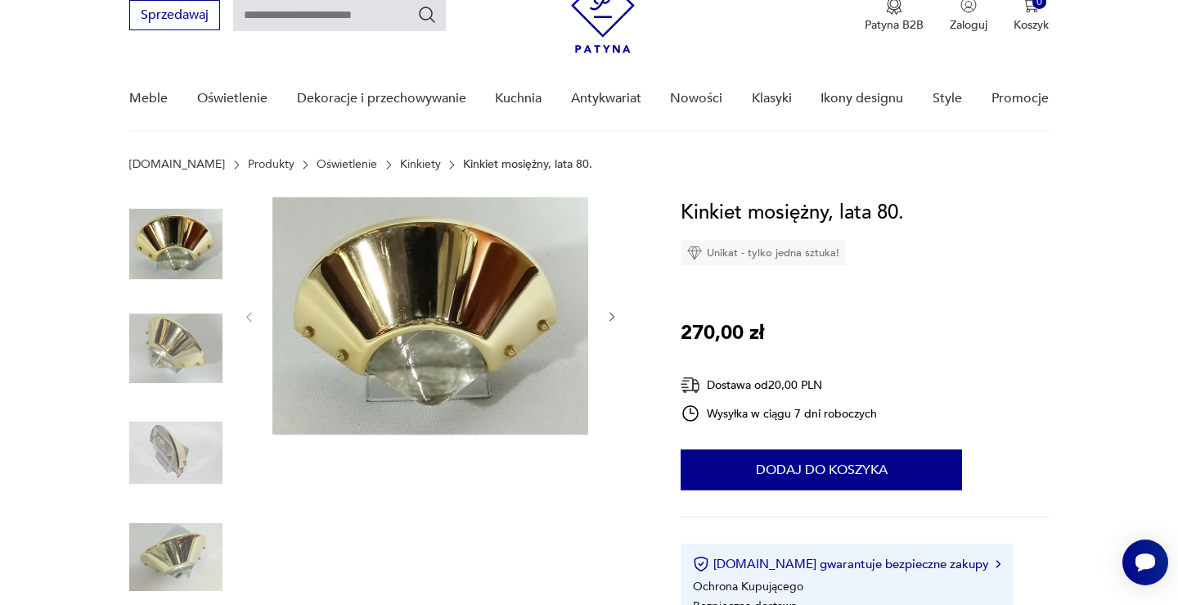
scroll to position [71, 0]
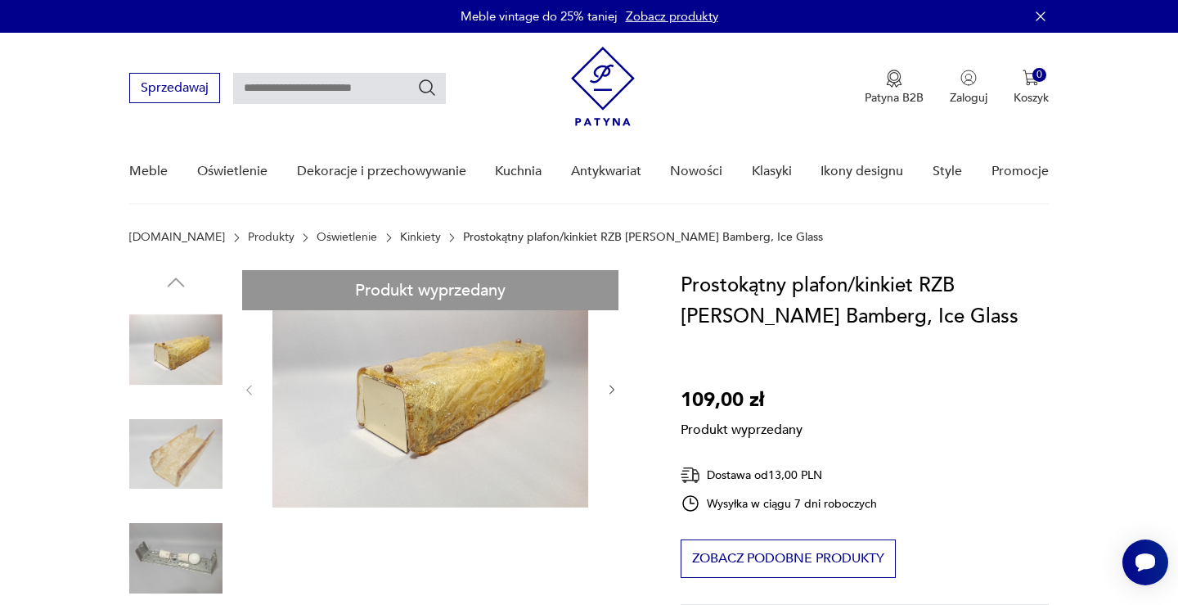
click at [786, 270] on h1 "Prostokątny plafon/kinkiet RZB Rudolf Zimmermann Bamberg, Ice Glass" at bounding box center [864, 301] width 367 height 62
drag, startPoint x: 887, startPoint y: 317, endPoint x: 679, endPoint y: 310, distance: 207.9
copy h1 "Zimmermann Bamberg"
drag, startPoint x: 921, startPoint y: 284, endPoint x: 1024, endPoint y: 290, distance: 103.3
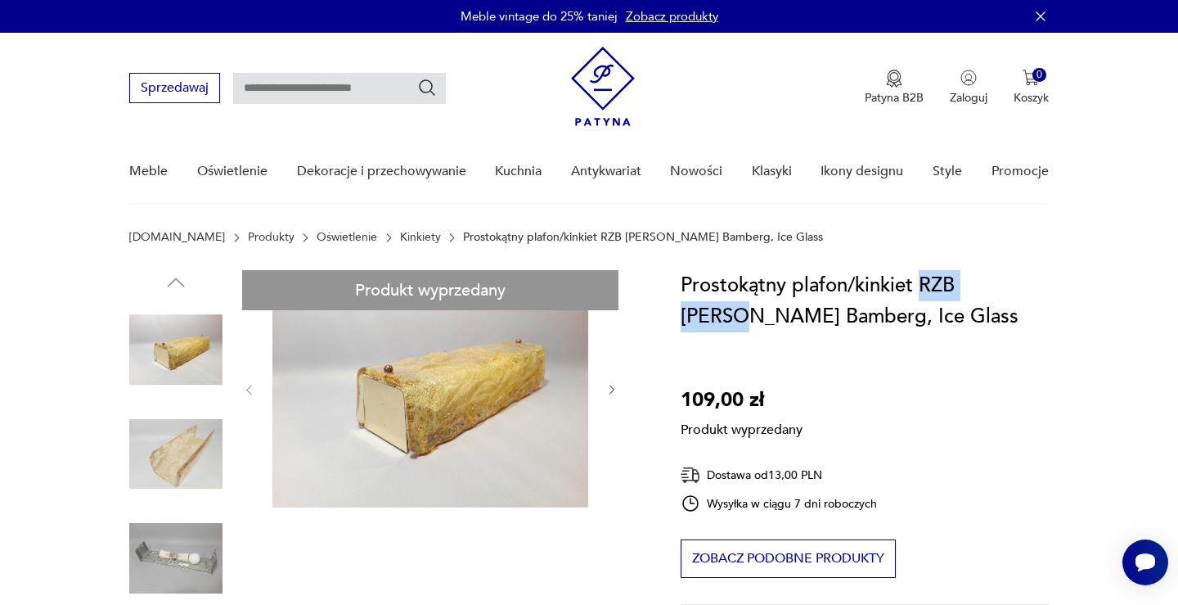
click at [1024, 290] on h1 "Prostokątny plafon/kinkiet RZB Rudolf Zimmermann Bamberg, Ice Glass" at bounding box center [864, 301] width 367 height 62
copy h1 "RZB Rudolf"
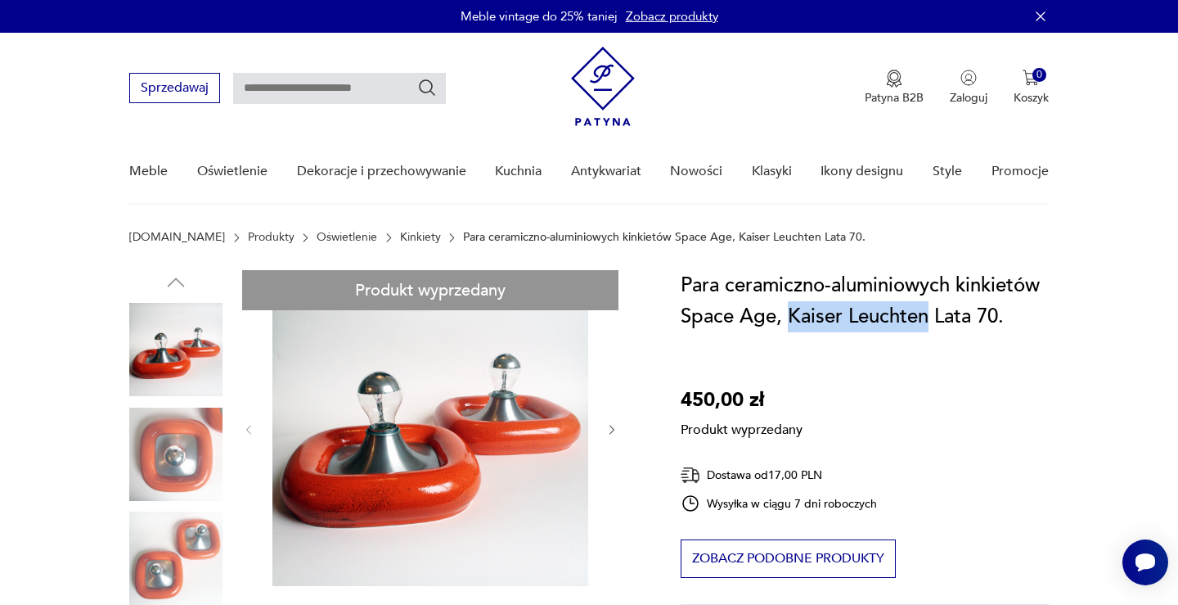
drag, startPoint x: 928, startPoint y: 318, endPoint x: 794, endPoint y: 304, distance: 135.0
click at [794, 304] on h1 "Para ceramiczno-aluminiowych kinkietów Space Age, Kaiser Leuchten Lata 70." at bounding box center [864, 301] width 367 height 62
copy h1 "Kaiser Leuchten"
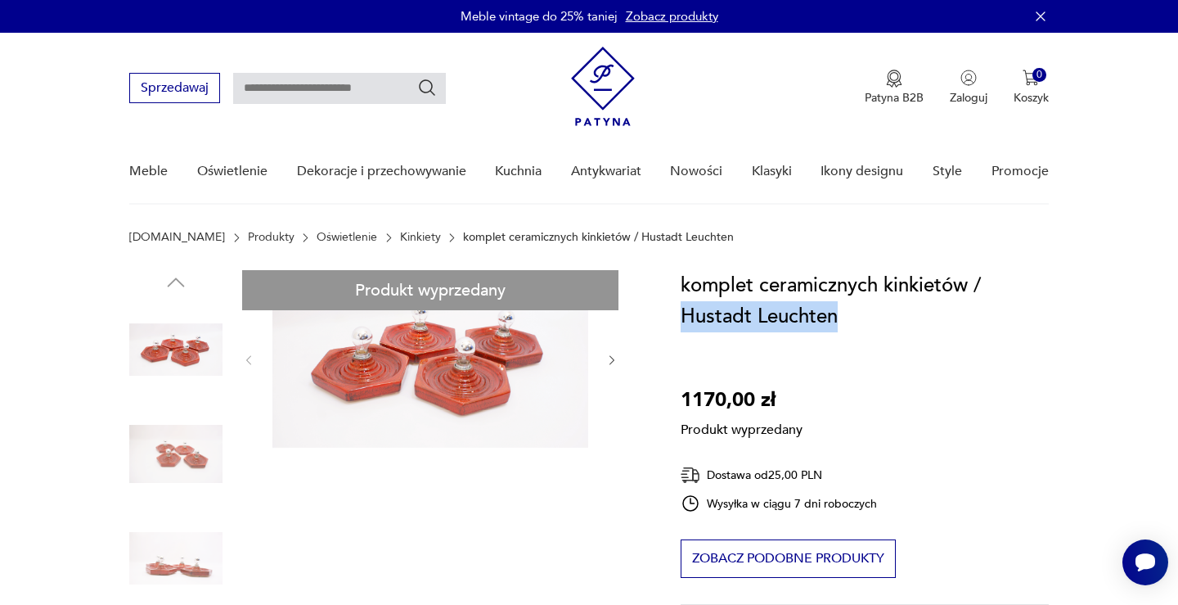
drag, startPoint x: 849, startPoint y: 319, endPoint x: 677, endPoint y: 323, distance: 172.7
copy h1 "Hustadt Leuchten"
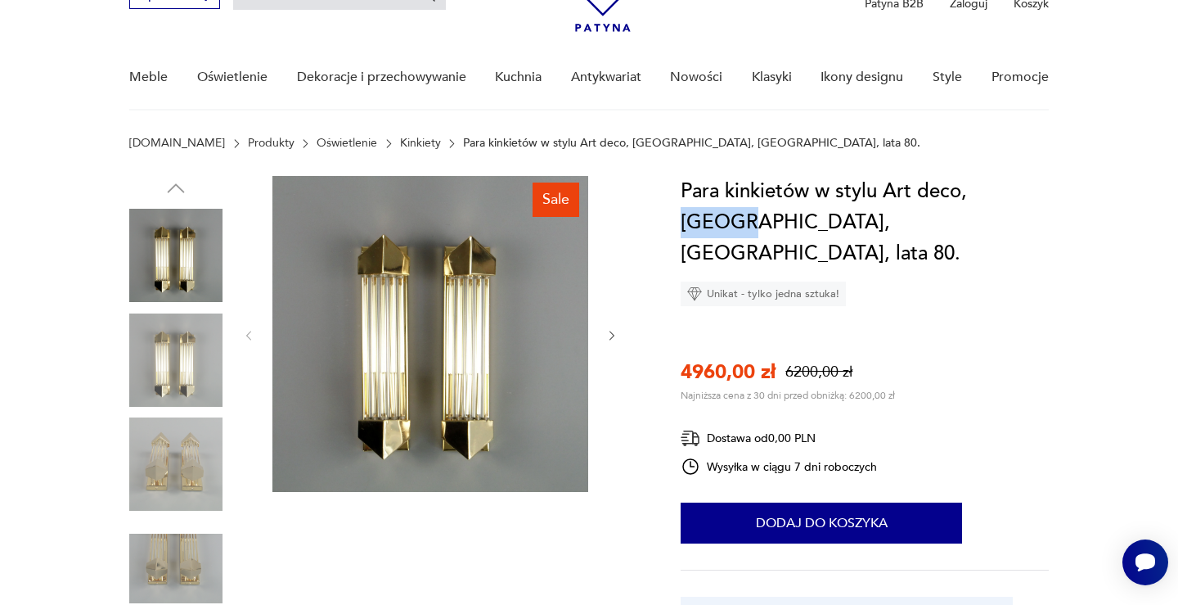
drag, startPoint x: 1034, startPoint y: 195, endPoint x: 978, endPoint y: 196, distance: 56.5
click at [978, 196] on h1 "Para kinkietów w stylu Art deco, Honsel, Niemcy, lata 80." at bounding box center [864, 222] width 367 height 93
copy h1 "Honsel"
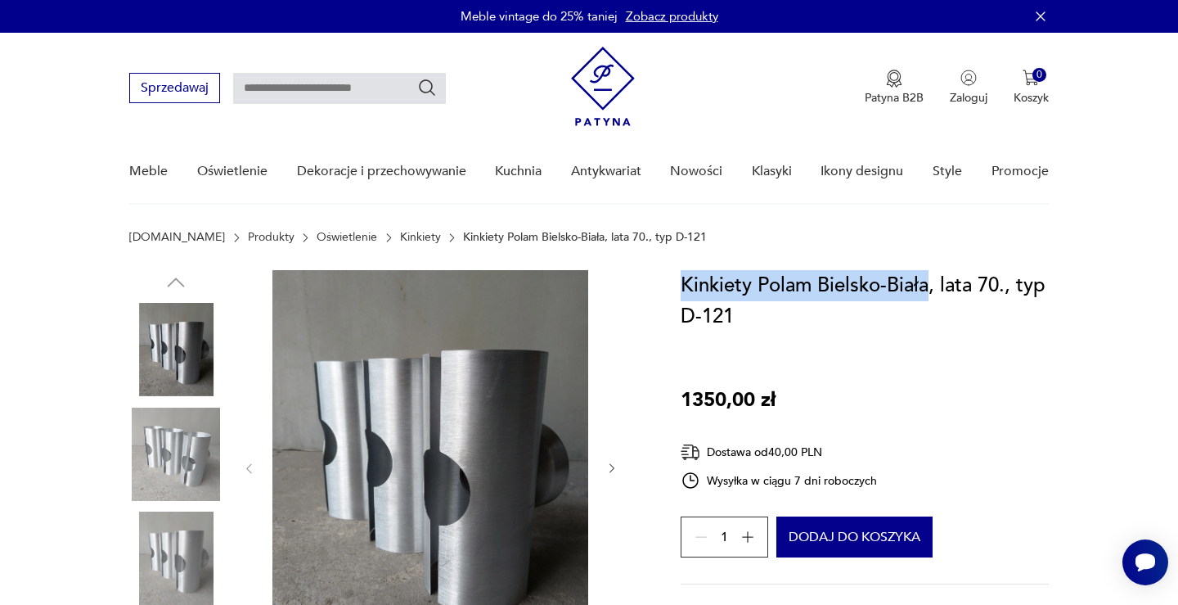
drag, startPoint x: 928, startPoint y: 290, endPoint x: 682, endPoint y: 287, distance: 245.5
click at [682, 287] on h1 "Kinkiety Polam Bielsko-Biała, lata 70., typ D-121" at bounding box center [864, 301] width 367 height 62
copy h1 "Kinkiety Polam Bielsko-Biała"
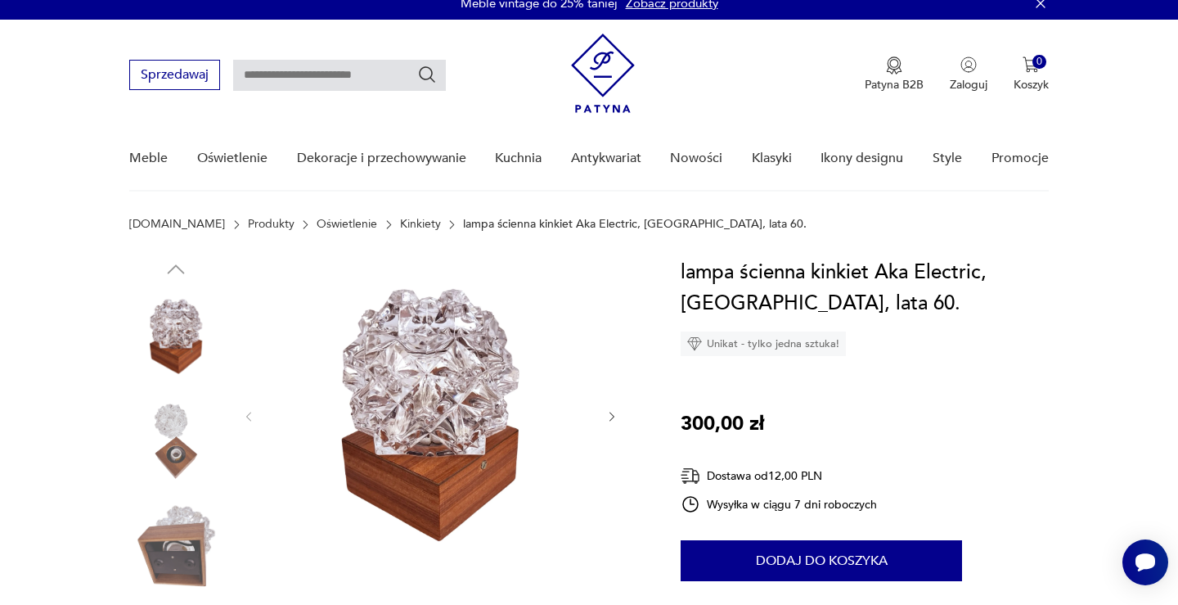
scroll to position [12, 0]
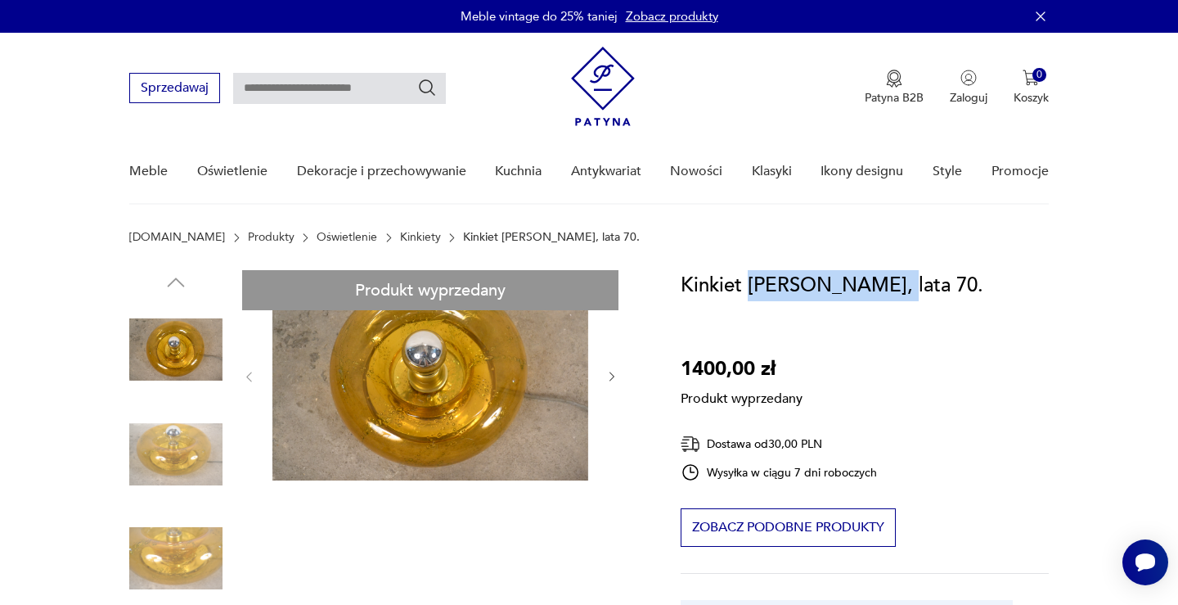
drag, startPoint x: 886, startPoint y: 289, endPoint x: 754, endPoint y: 277, distance: 133.1
click at [754, 277] on h1 "Kinkiet Doria Leuchten, lata 70." at bounding box center [832, 285] width 303 height 31
copy h1 "Doria Leuchten,"
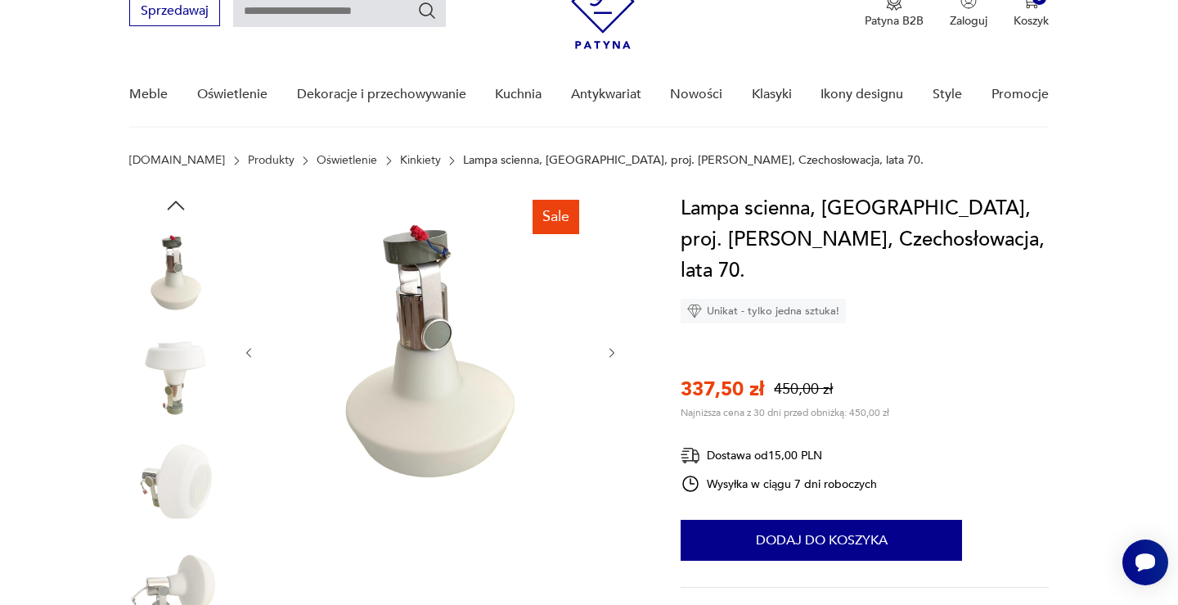
scroll to position [83, 0]
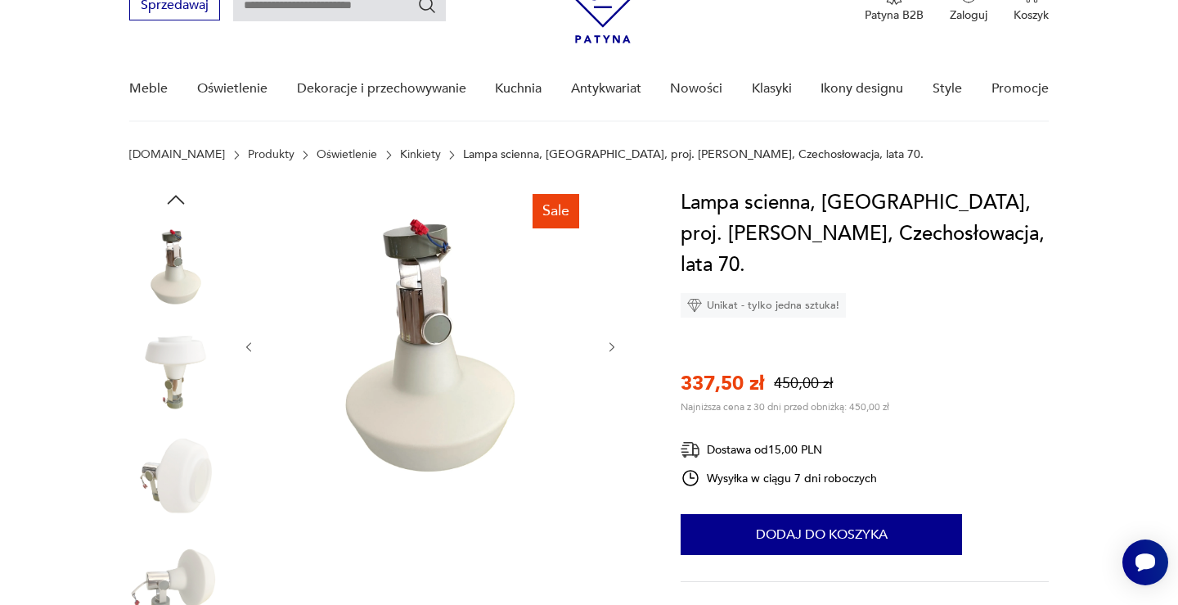
click at [160, 283] on img at bounding box center [175, 266] width 93 height 93
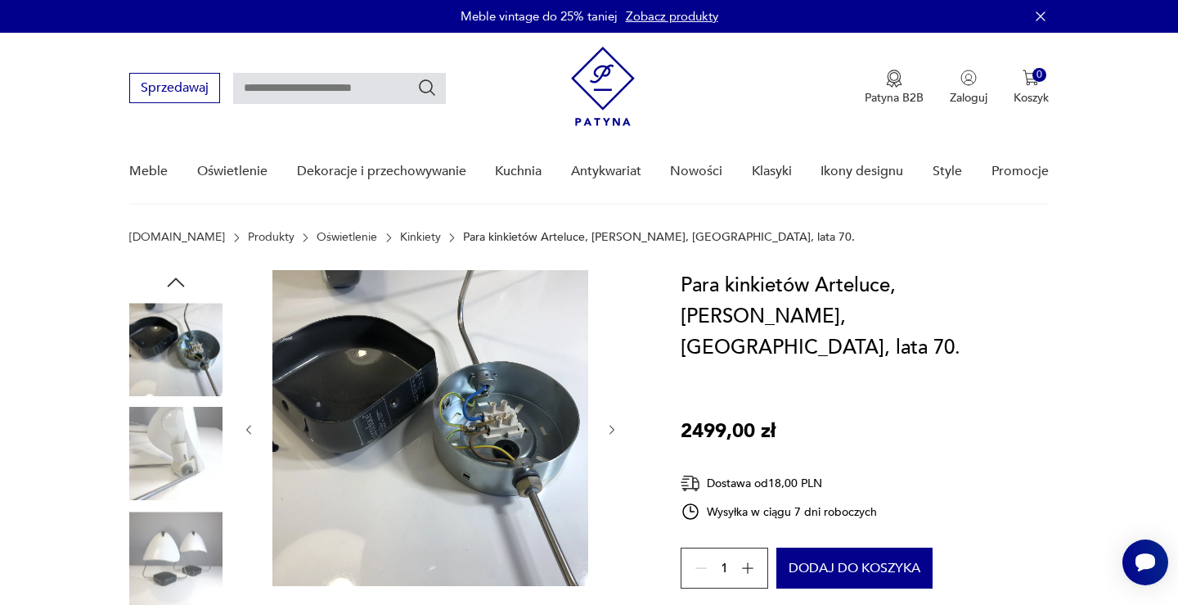
click at [192, 552] on img at bounding box center [175, 557] width 93 height 93
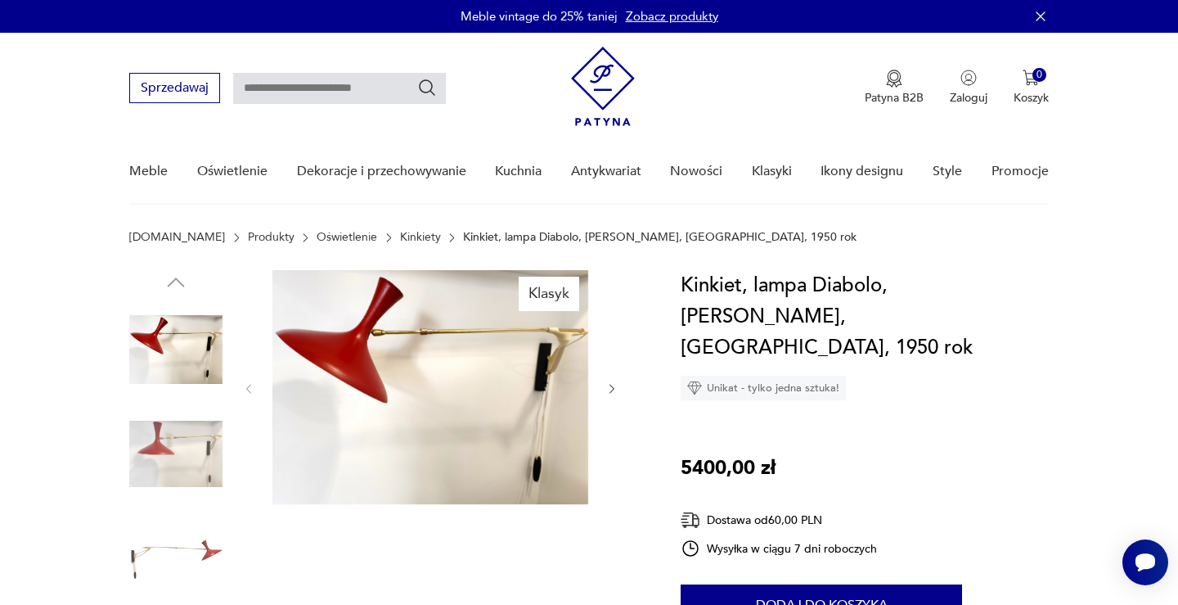
click at [848, 254] on section "Patyna.pl Produkty Oświetlenie Kinkiety Kinkiet, lampa Diabolo, Gebrüder Cosack…" at bounding box center [589, 250] width 1178 height 39
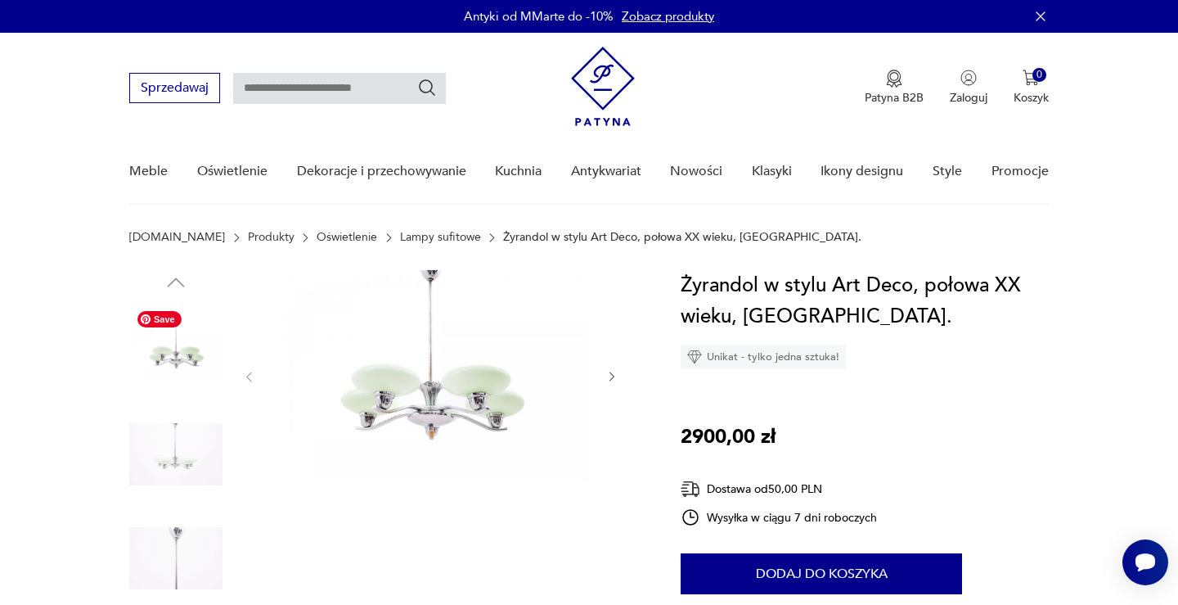
click at [165, 423] on img at bounding box center [175, 454] width 93 height 93
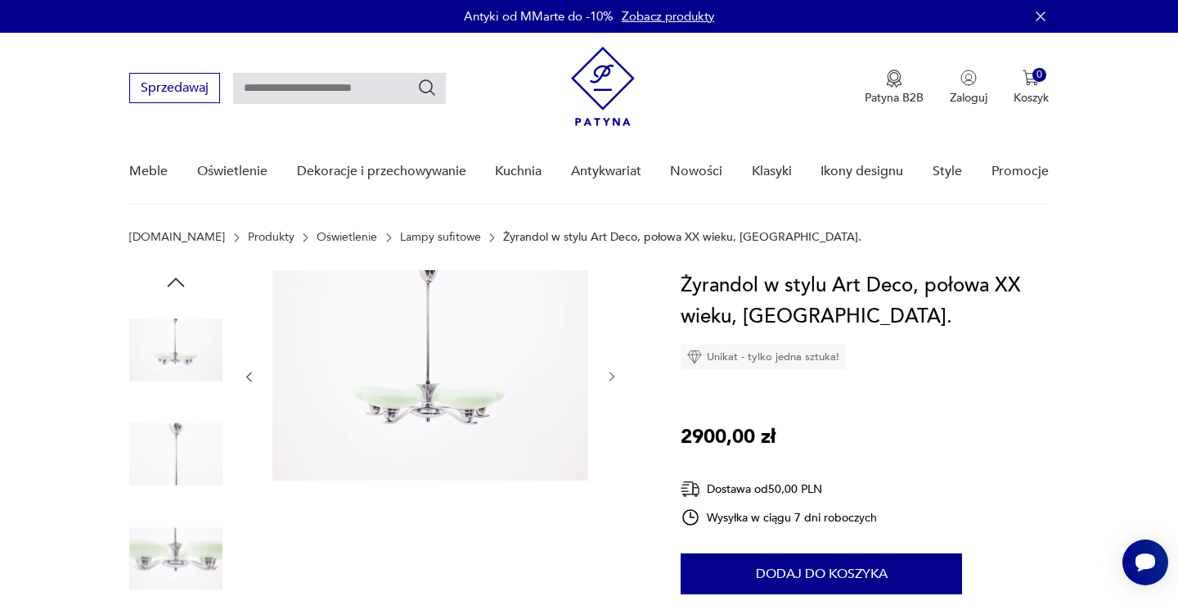
click at [158, 548] on img at bounding box center [175, 557] width 93 height 93
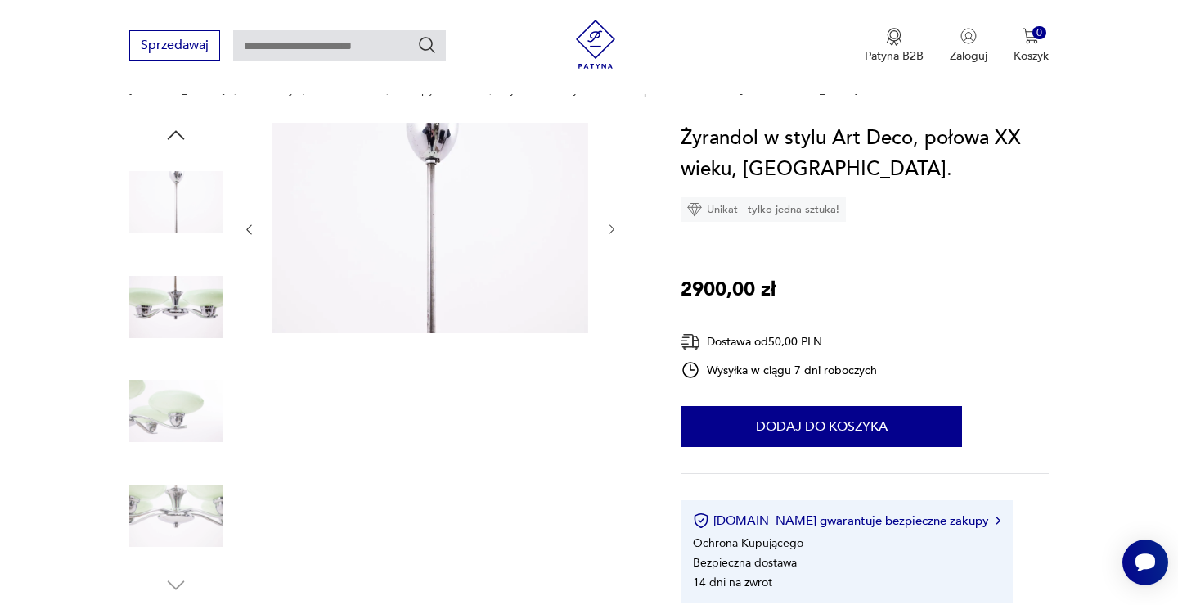
scroll to position [156, 0]
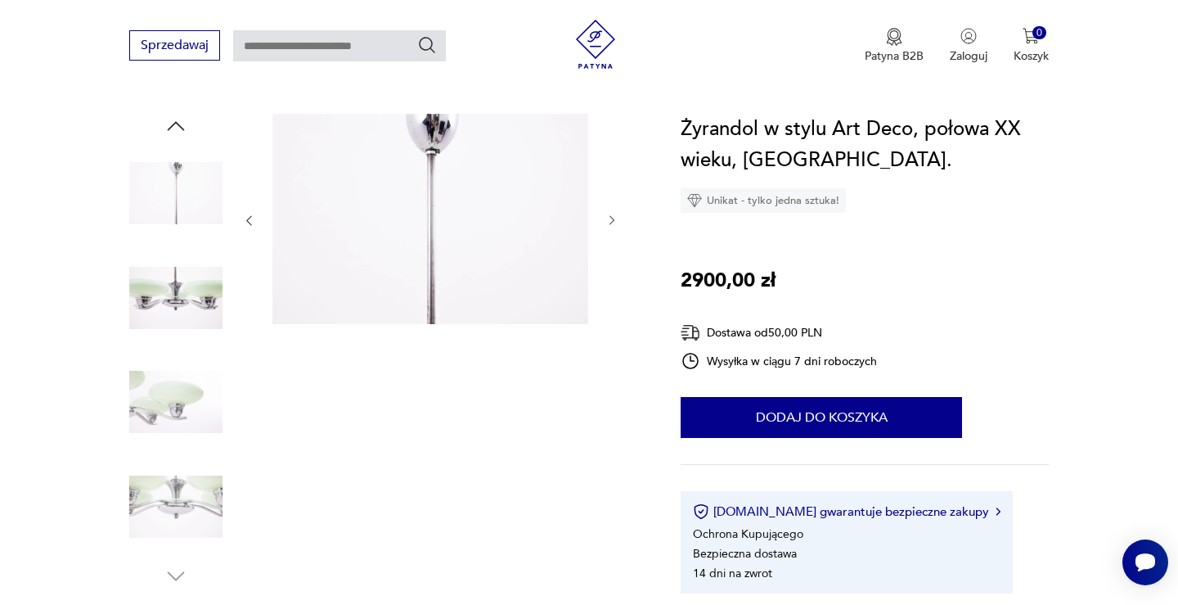
click at [175, 518] on img at bounding box center [175, 506] width 93 height 93
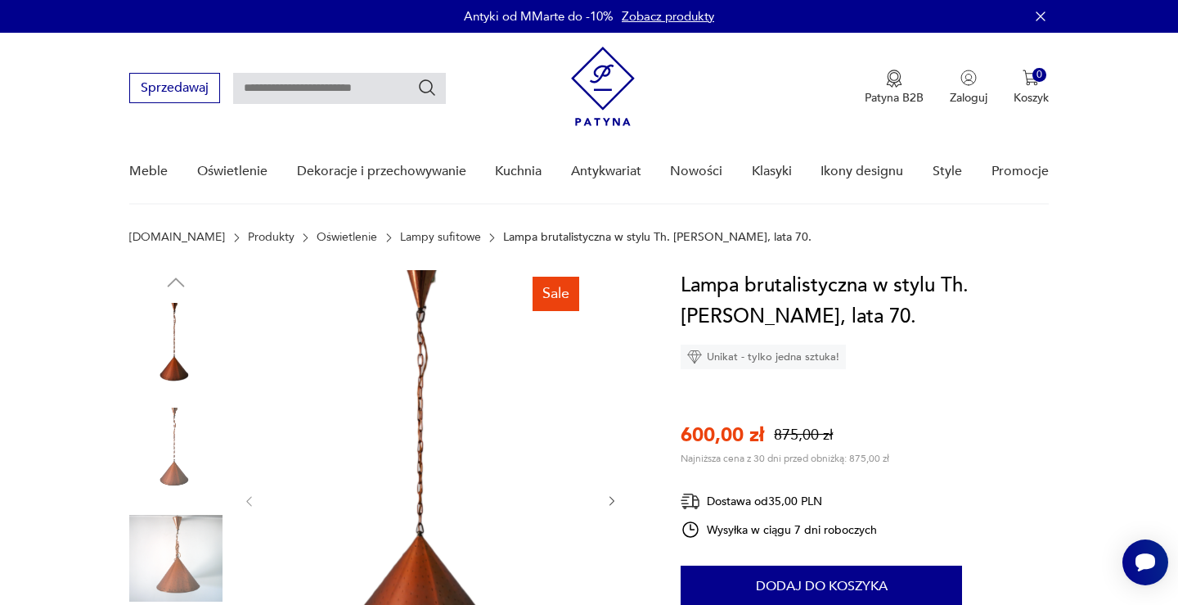
scroll to position [126, 0]
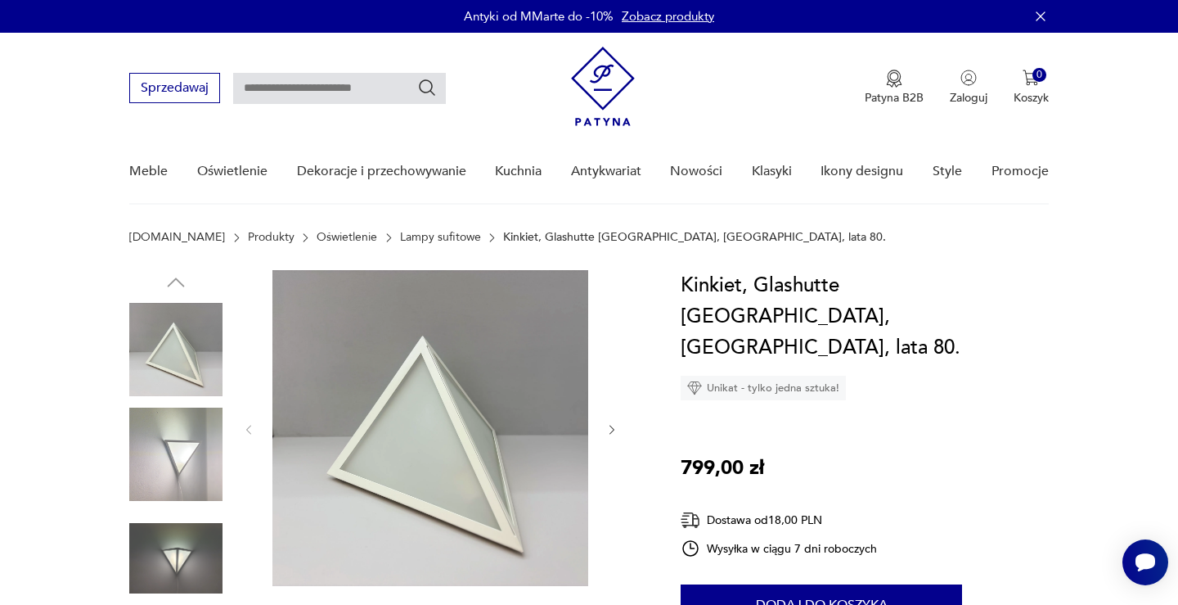
click at [163, 524] on img at bounding box center [175, 557] width 93 height 93
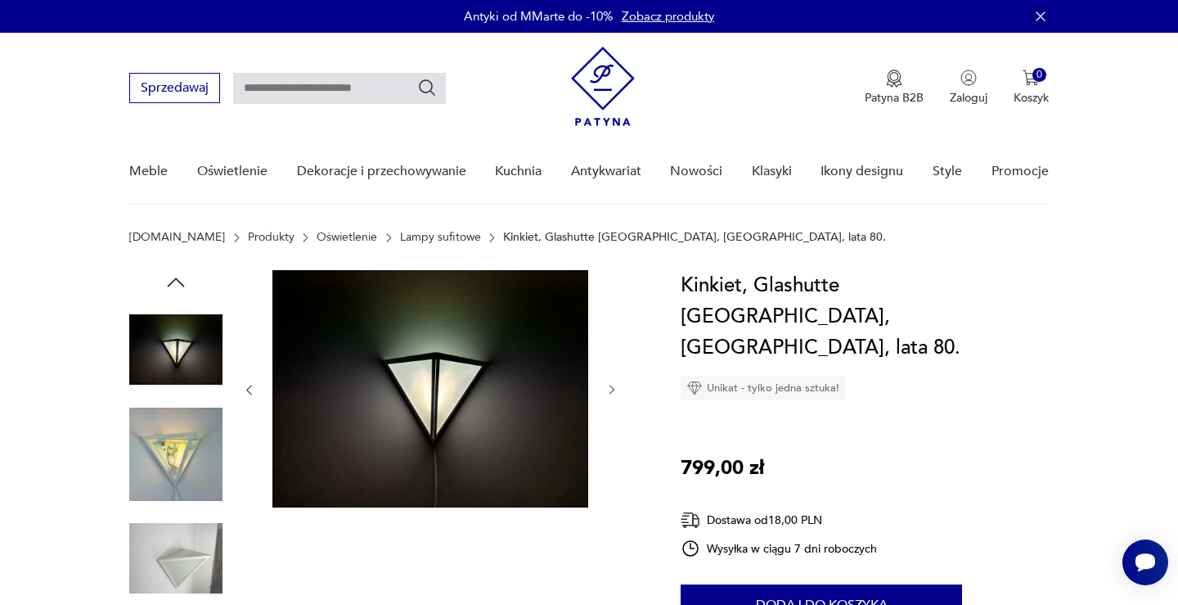
click at [178, 473] on img at bounding box center [175, 454] width 93 height 93
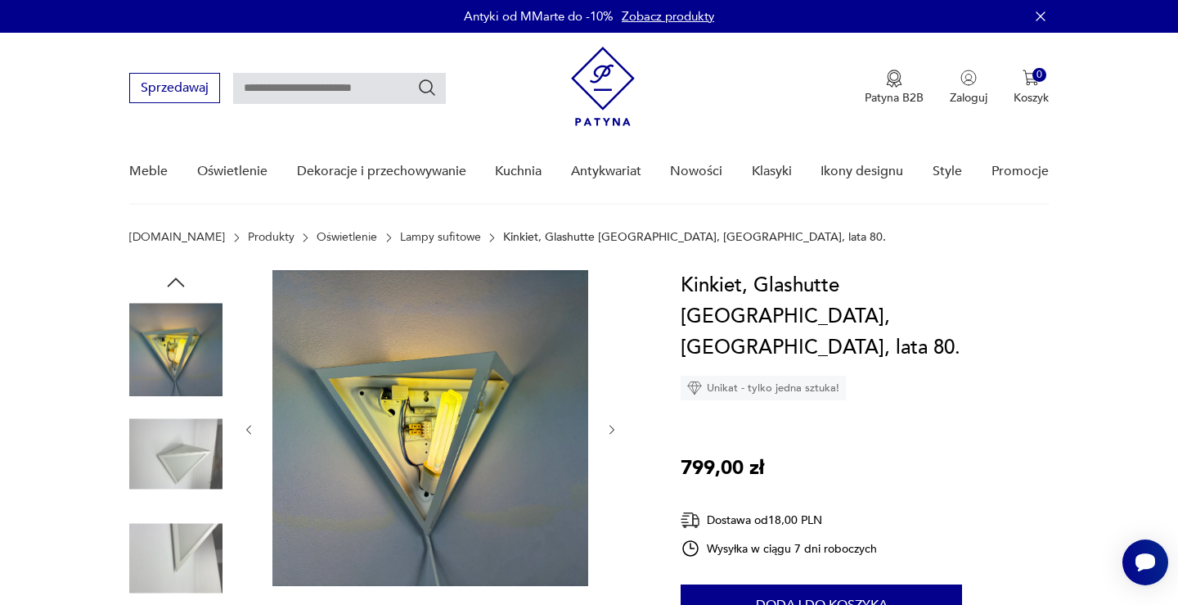
click at [180, 569] on img at bounding box center [175, 557] width 93 height 93
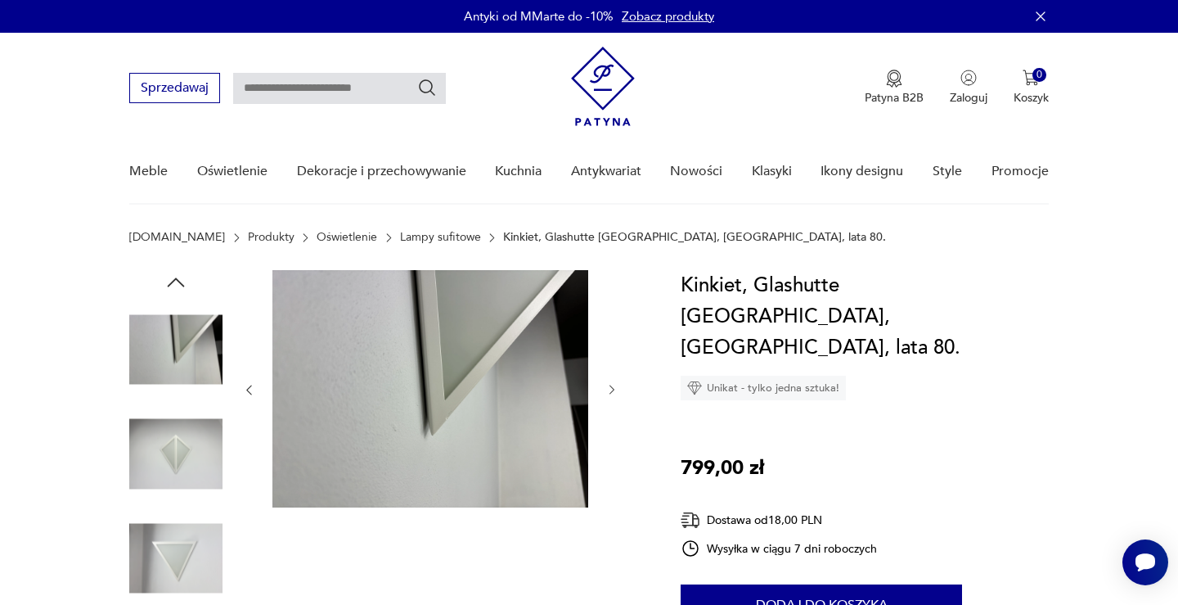
click at [185, 353] on img at bounding box center [175, 349] width 93 height 93
click at [172, 540] on img at bounding box center [175, 557] width 93 height 93
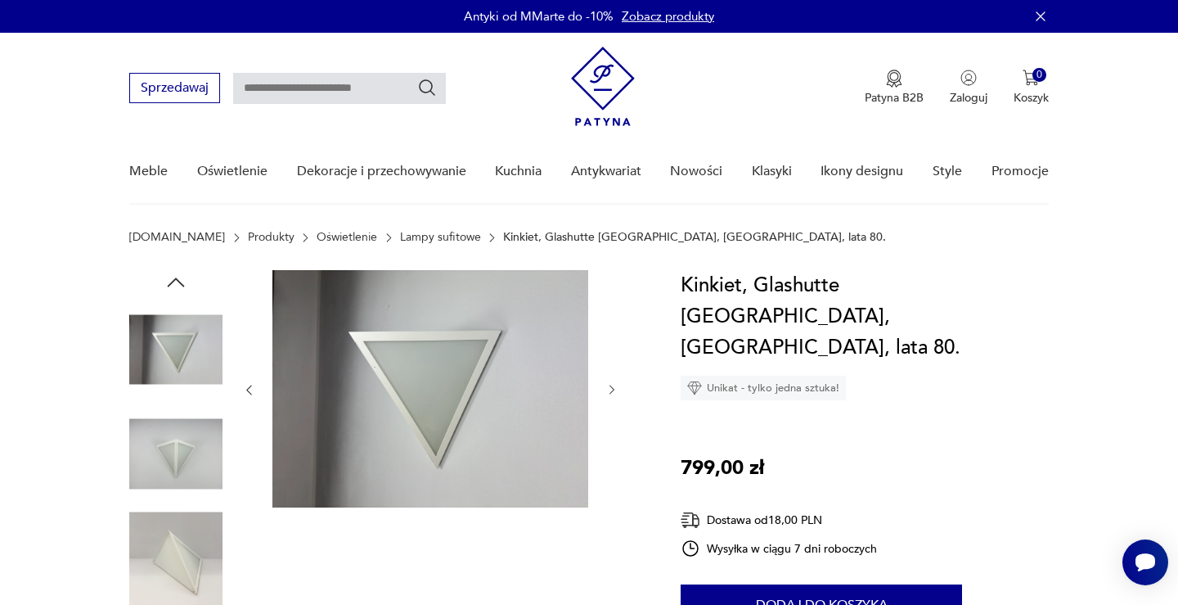
click at [186, 277] on icon "button" at bounding box center [176, 282] width 25 height 25
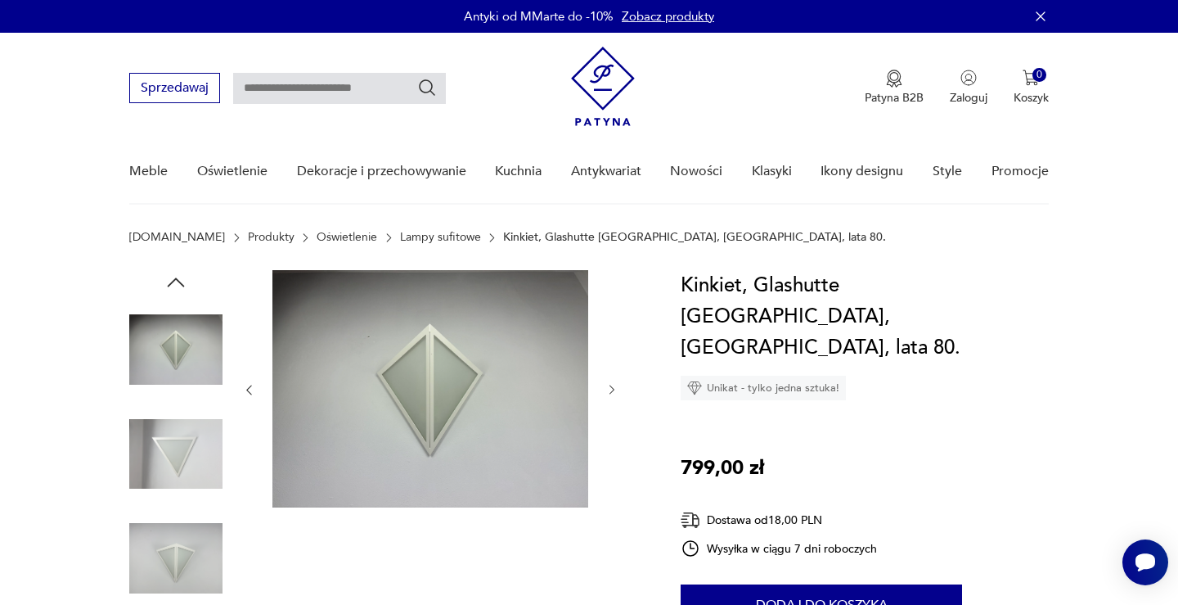
click at [186, 277] on icon "button" at bounding box center [176, 282] width 25 height 25
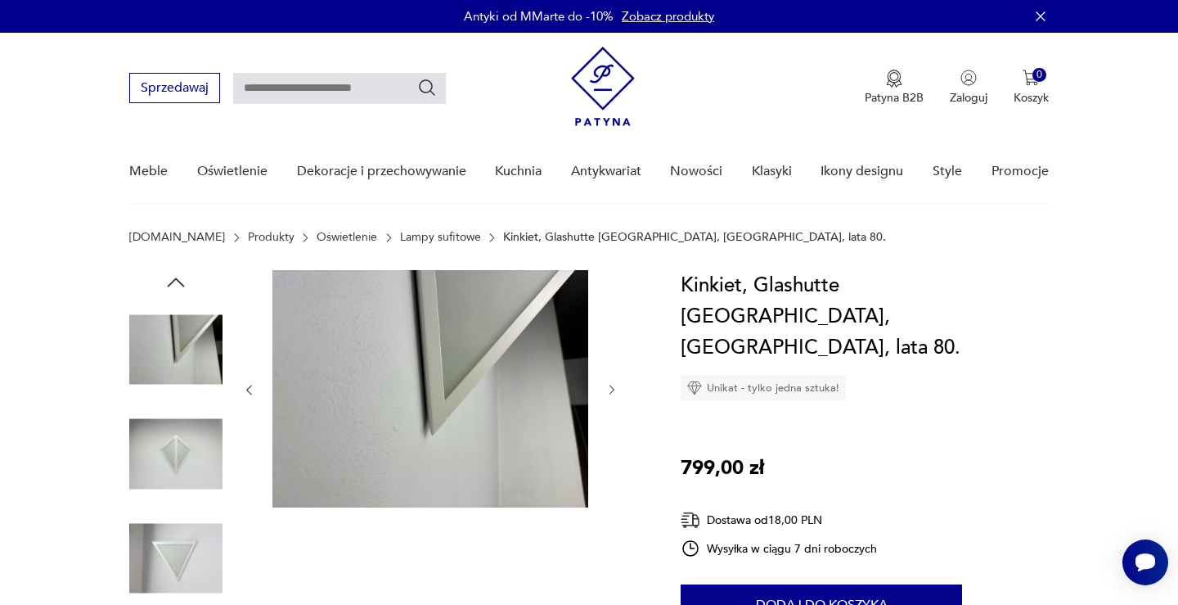
click at [186, 277] on icon "button" at bounding box center [176, 282] width 25 height 25
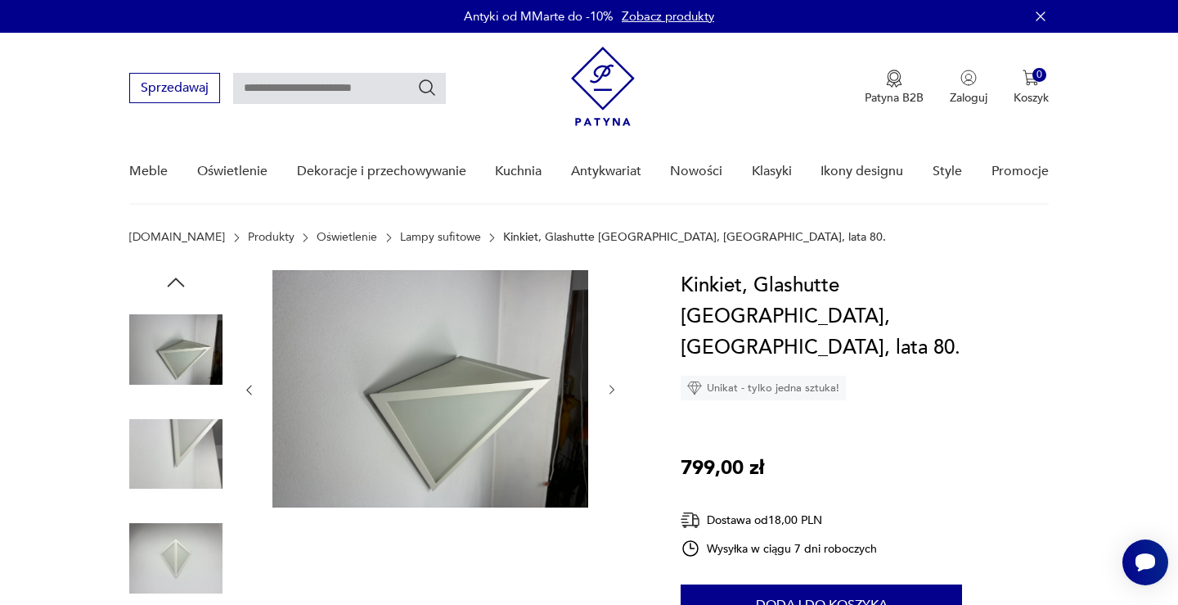
click at [186, 277] on icon "button" at bounding box center [176, 282] width 25 height 25
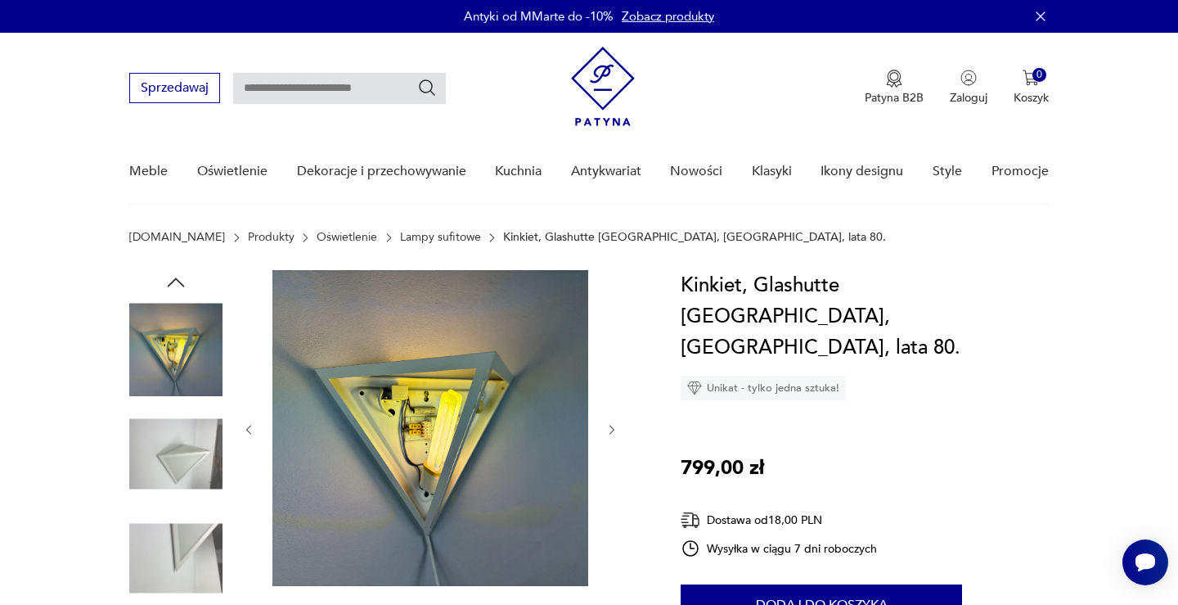
click at [186, 277] on icon "button" at bounding box center [176, 282] width 25 height 25
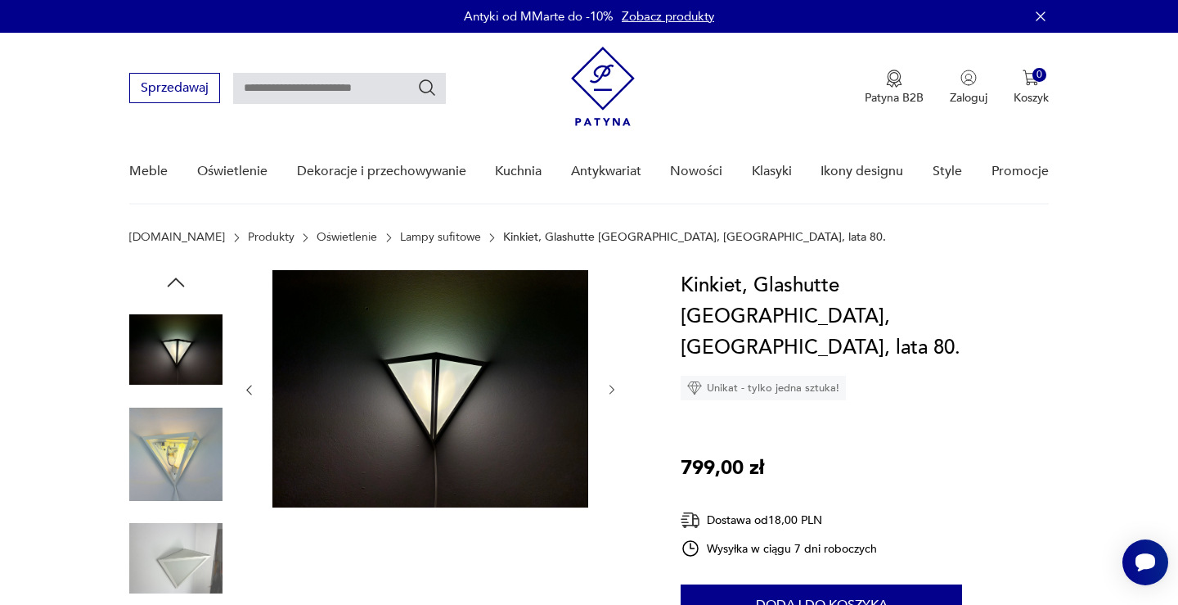
click at [186, 277] on icon "button" at bounding box center [176, 282] width 25 height 25
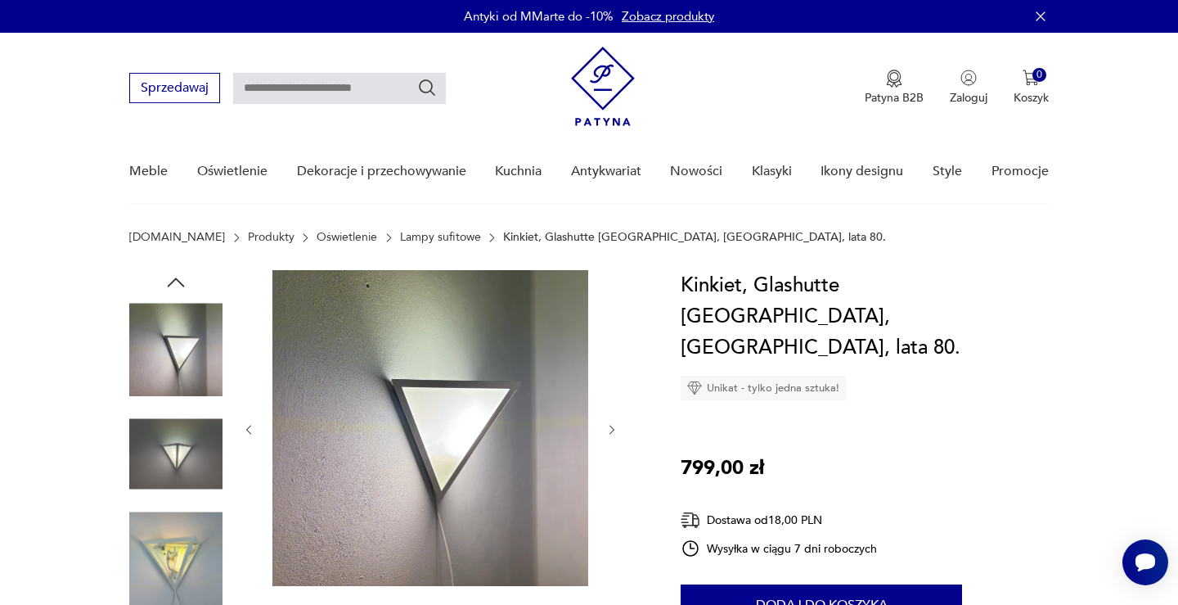
click at [187, 441] on img at bounding box center [175, 454] width 93 height 93
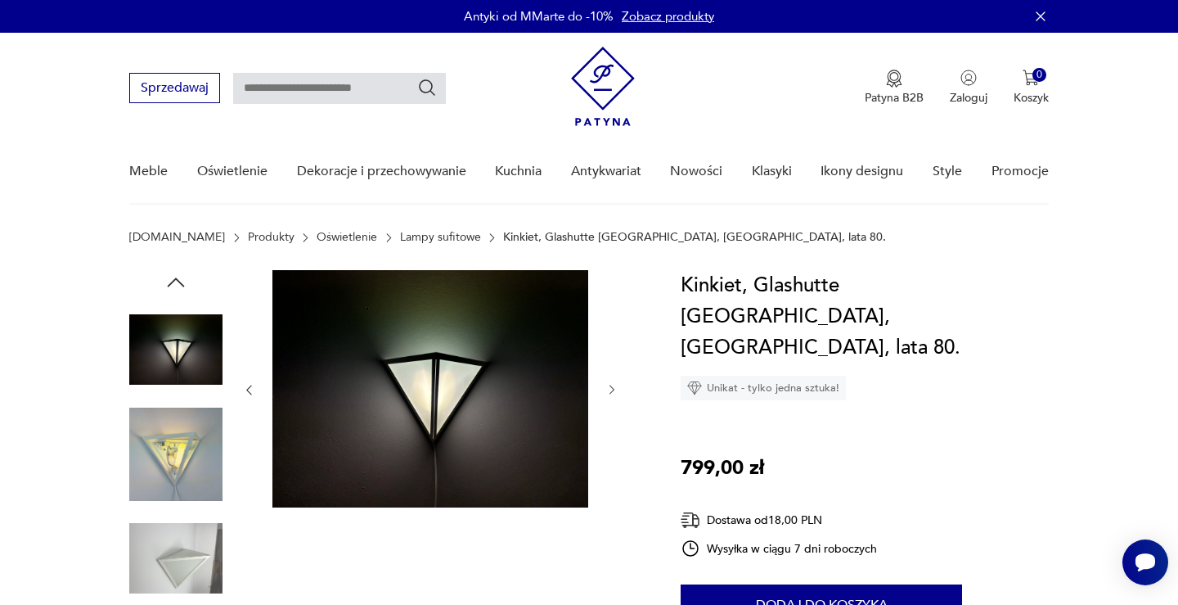
click at [186, 281] on icon "button" at bounding box center [176, 282] width 25 height 25
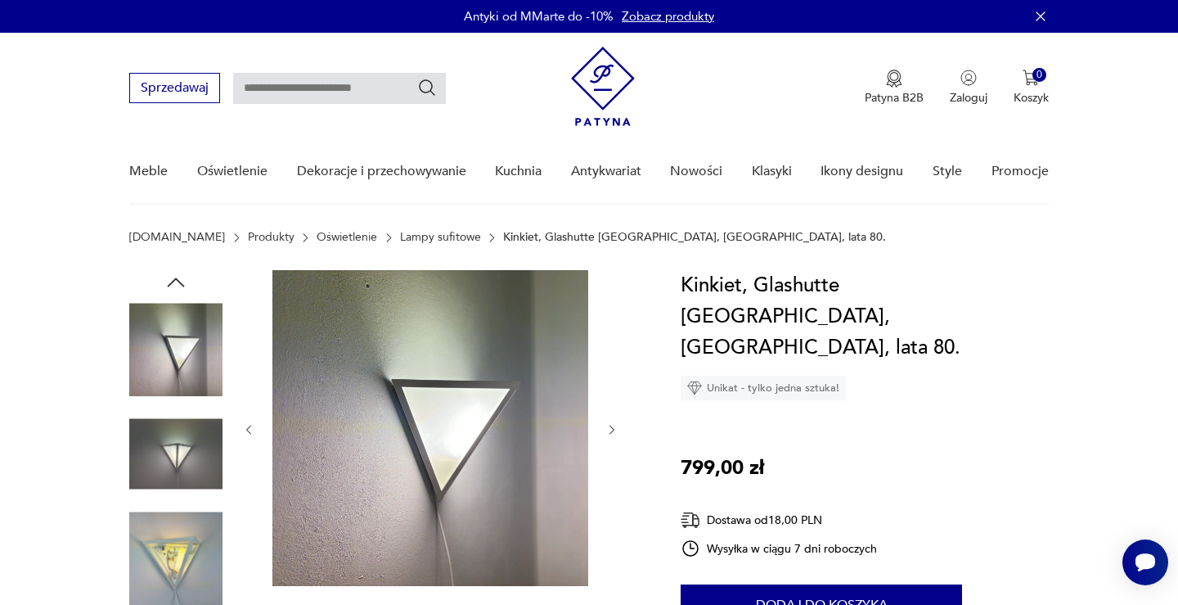
click at [186, 281] on icon "button" at bounding box center [176, 282] width 25 height 25
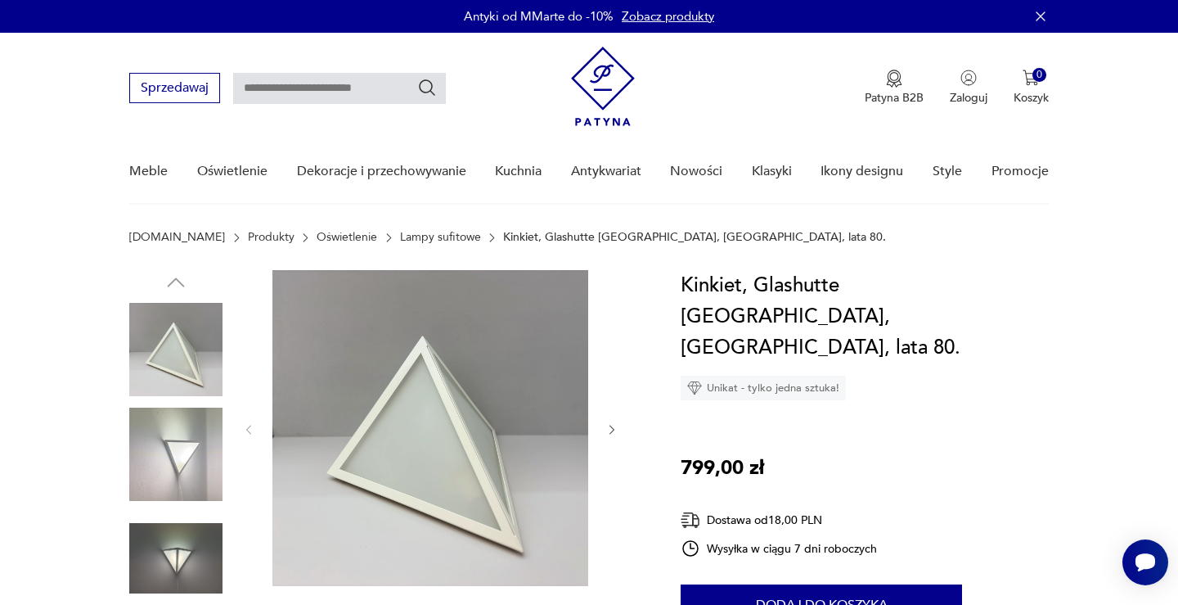
click at [185, 393] on img at bounding box center [175, 349] width 93 height 93
click at [217, 412] on img at bounding box center [175, 454] width 93 height 93
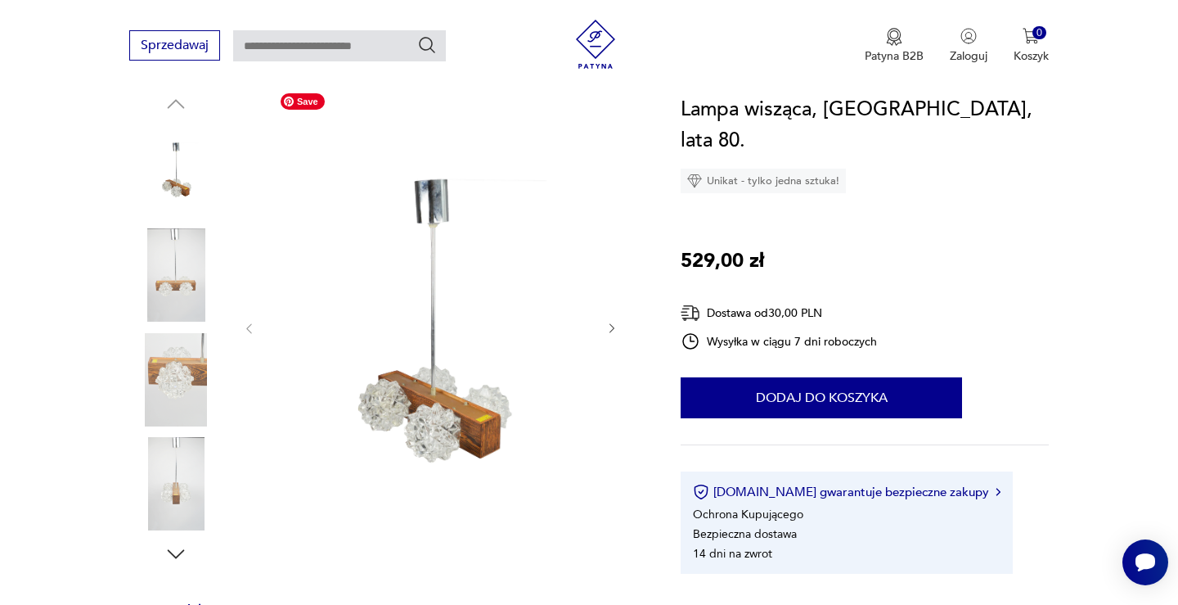
scroll to position [188, 0]
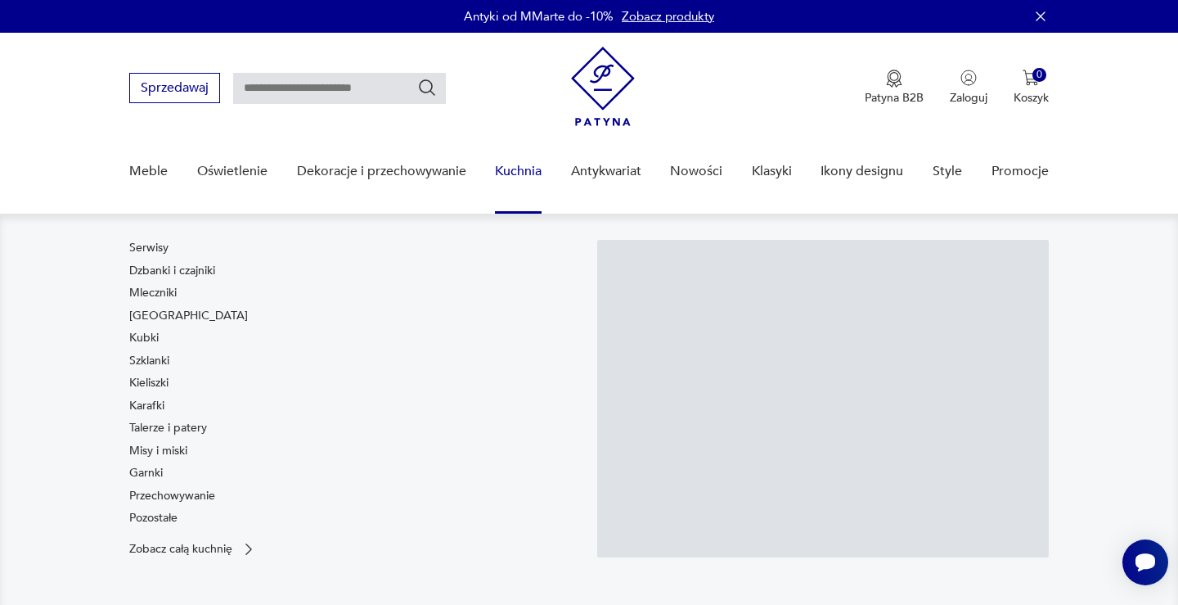
scroll to position [146, 0]
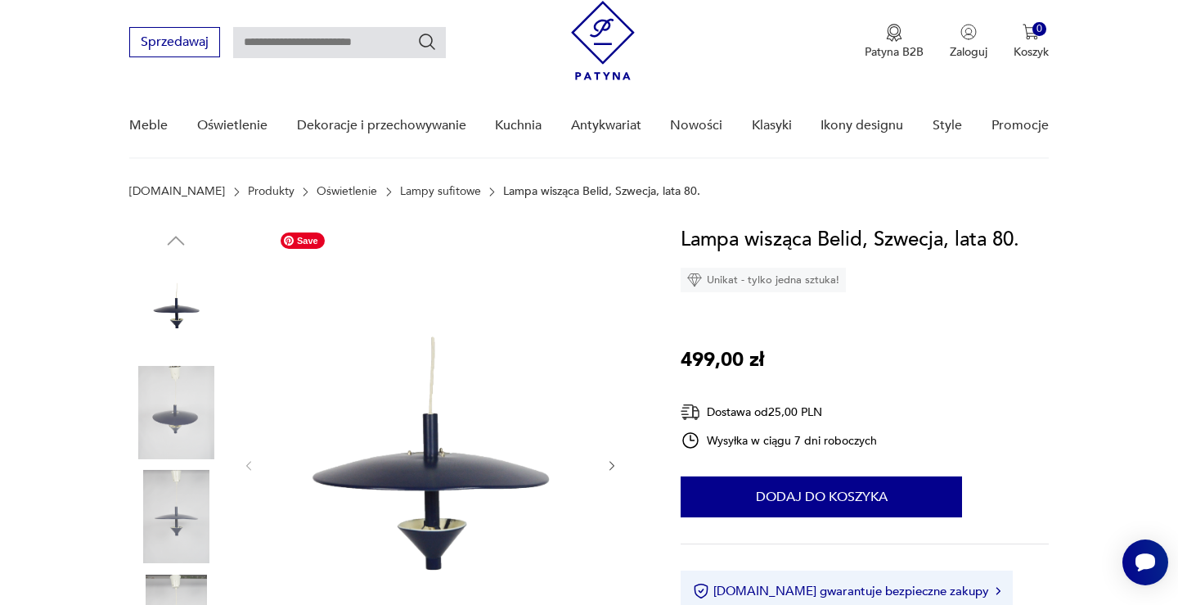
scroll to position [56, 0]
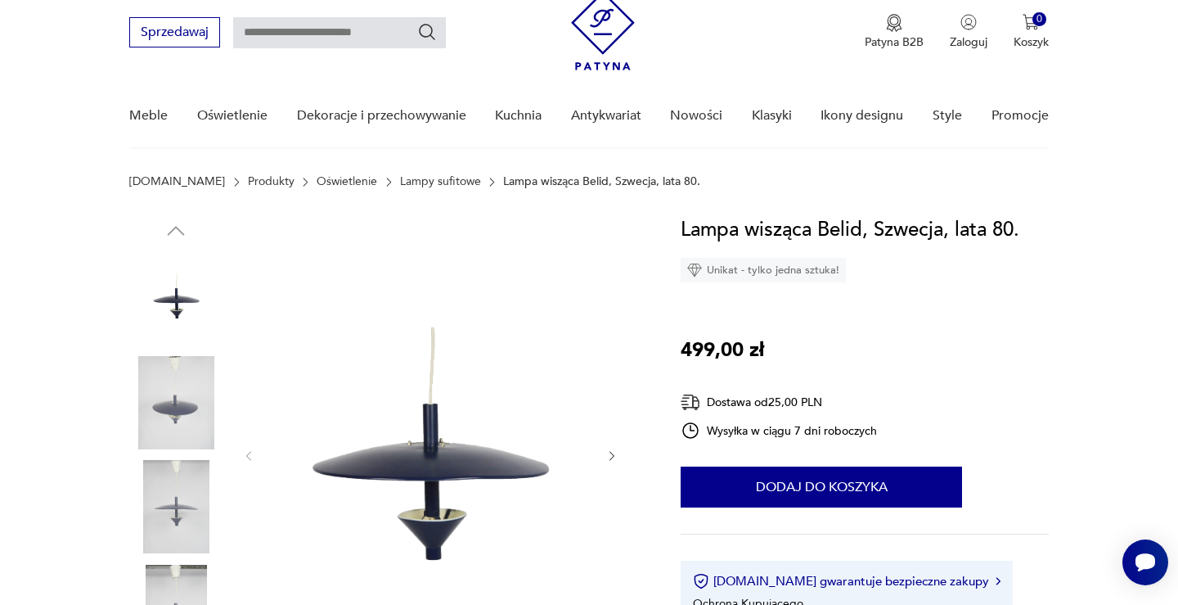
click at [170, 538] on img at bounding box center [175, 506] width 93 height 93
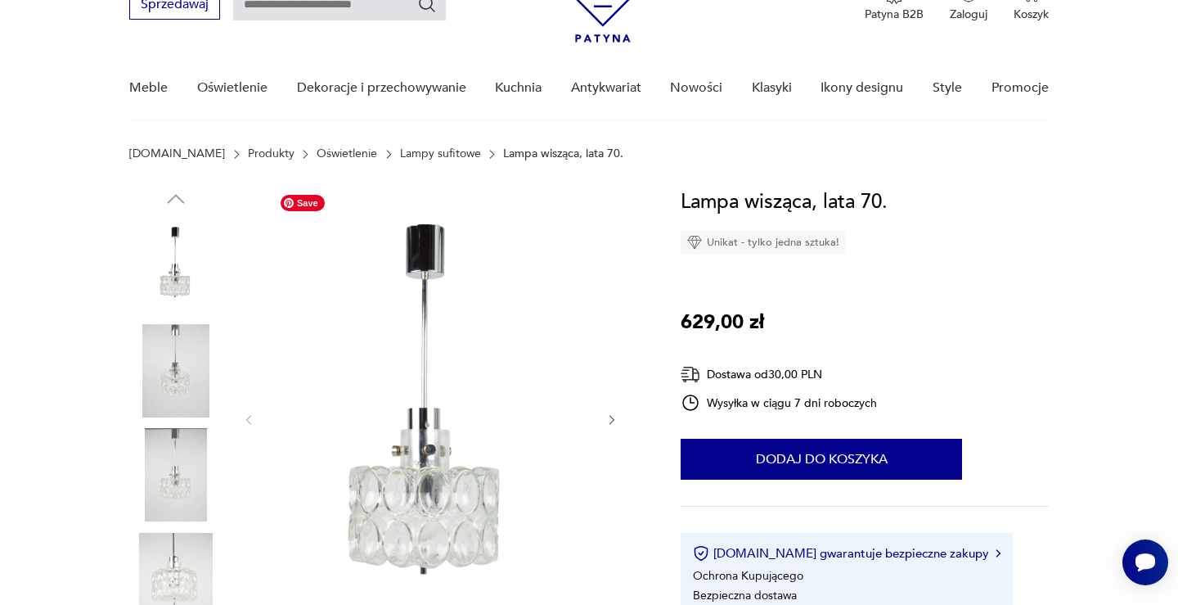
scroll to position [83, 0]
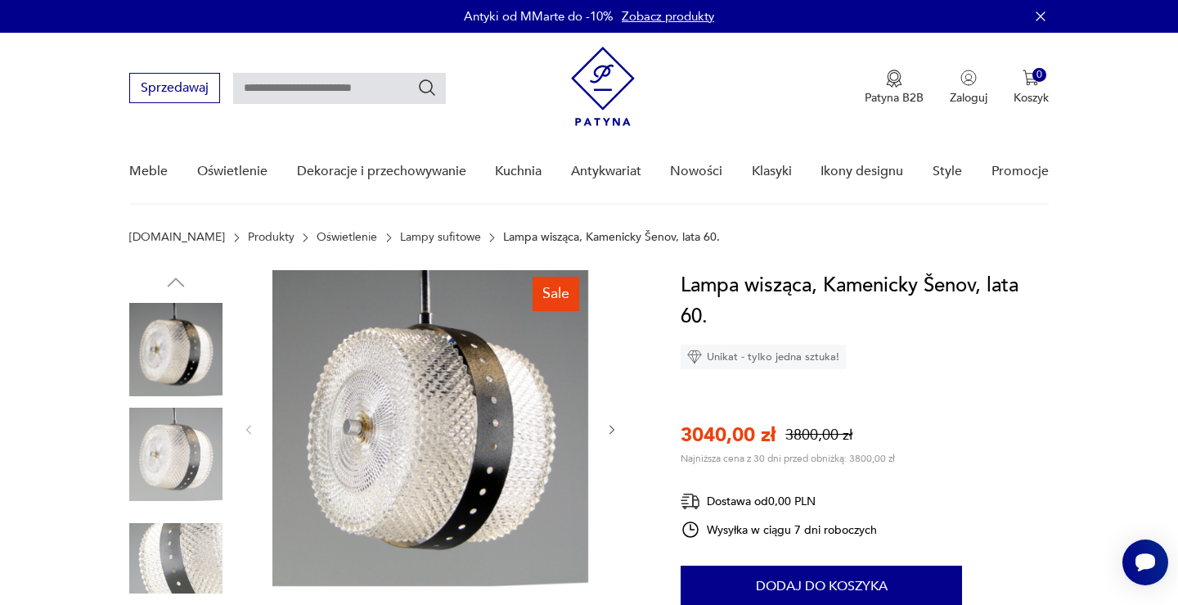
click at [197, 434] on img at bounding box center [175, 454] width 93 height 93
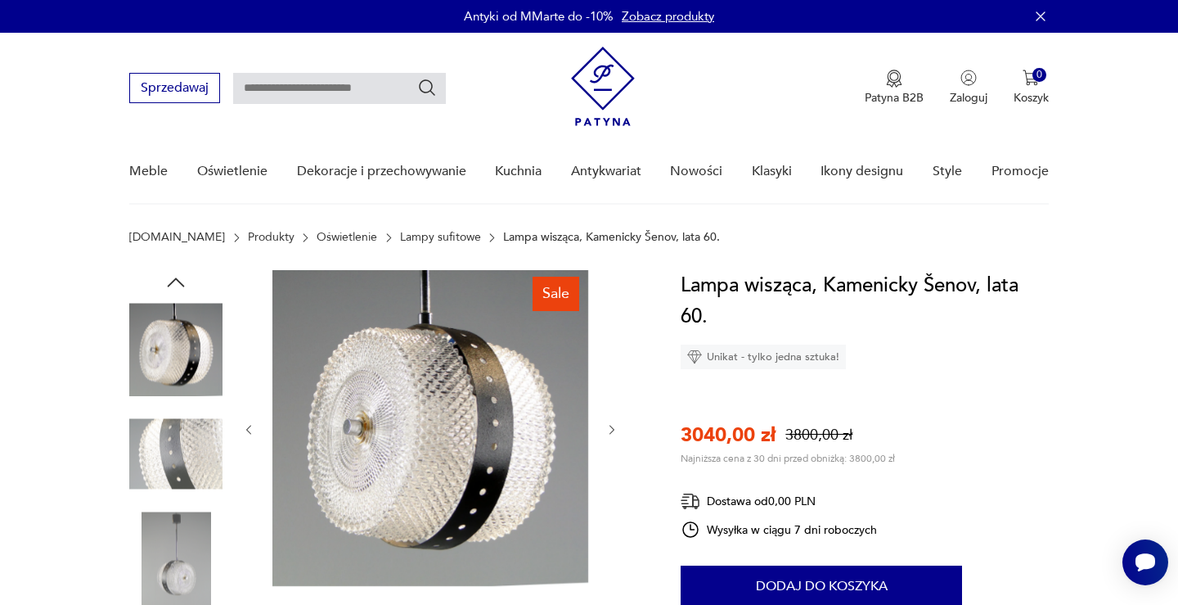
click at [208, 313] on img at bounding box center [175, 349] width 93 height 93
click at [211, 379] on img at bounding box center [175, 349] width 93 height 93
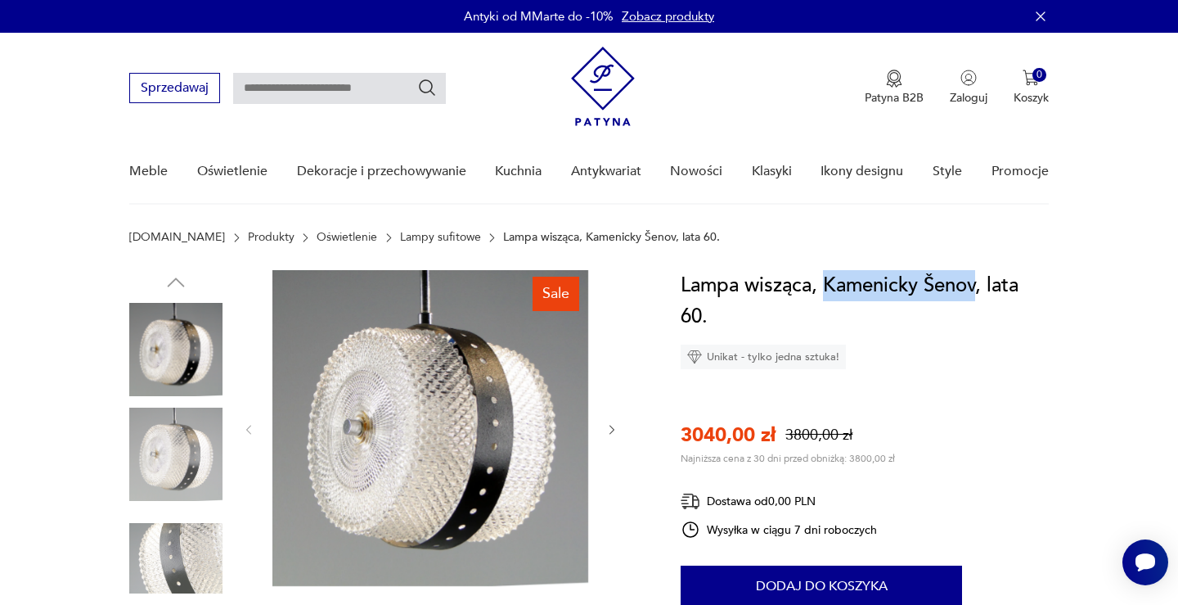
drag, startPoint x: 822, startPoint y: 283, endPoint x: 975, endPoint y: 298, distance: 153.7
click at [975, 298] on h1 "Lampa wisząca, Kamenicky Šenov, lata 60." at bounding box center [864, 301] width 367 height 62
copy h1 "Kamenicky Šenov"
